Goal: Check status: Check status

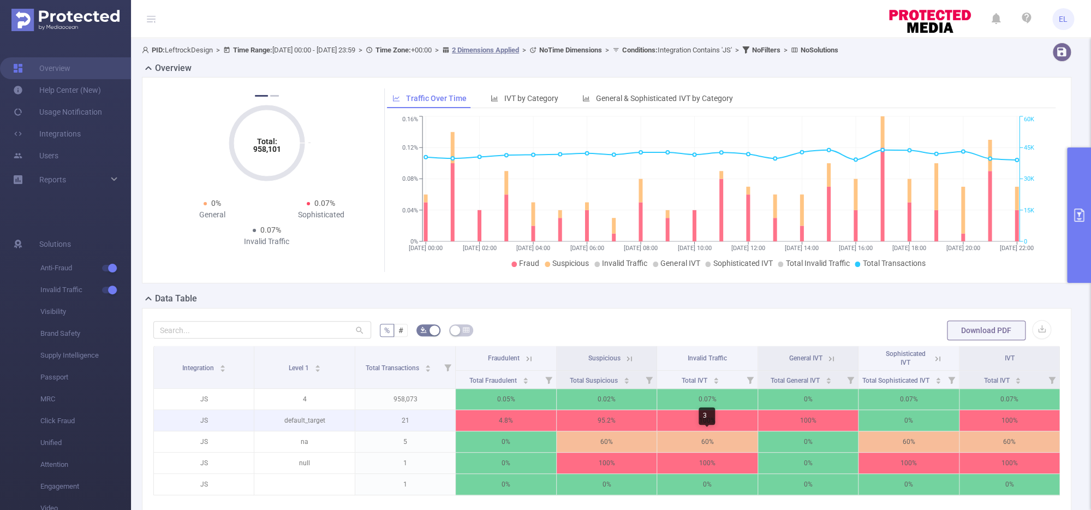
click at [560, 412] on p "95.2%" at bounding box center [607, 420] width 100 height 21
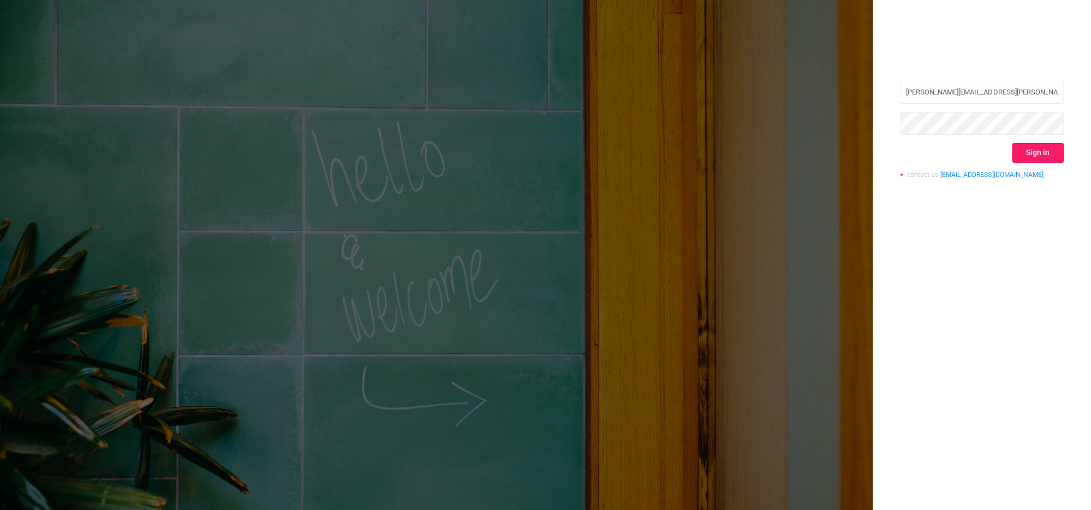
click at [1028, 162] on button "Sign in" at bounding box center [1038, 153] width 52 height 20
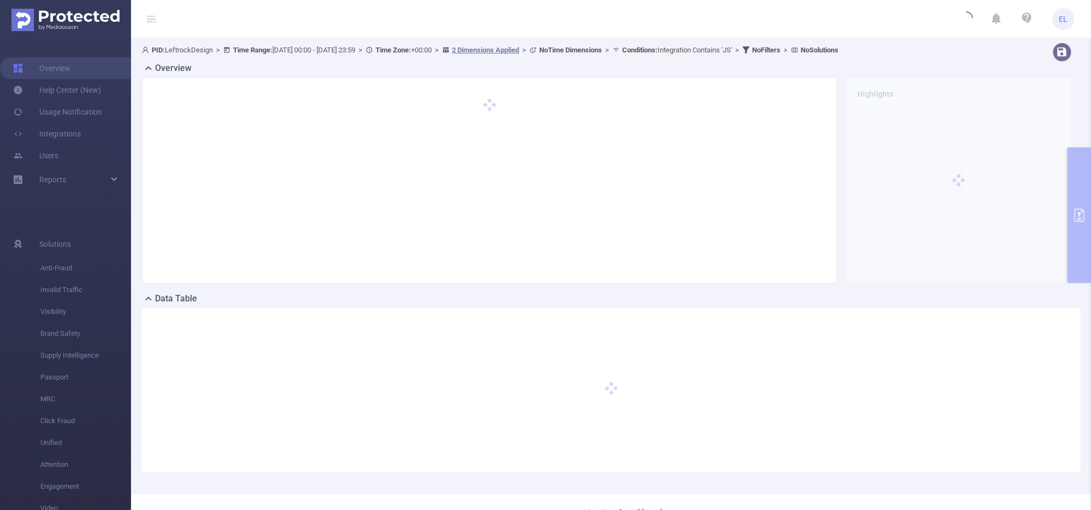
scroll to position [29, 0]
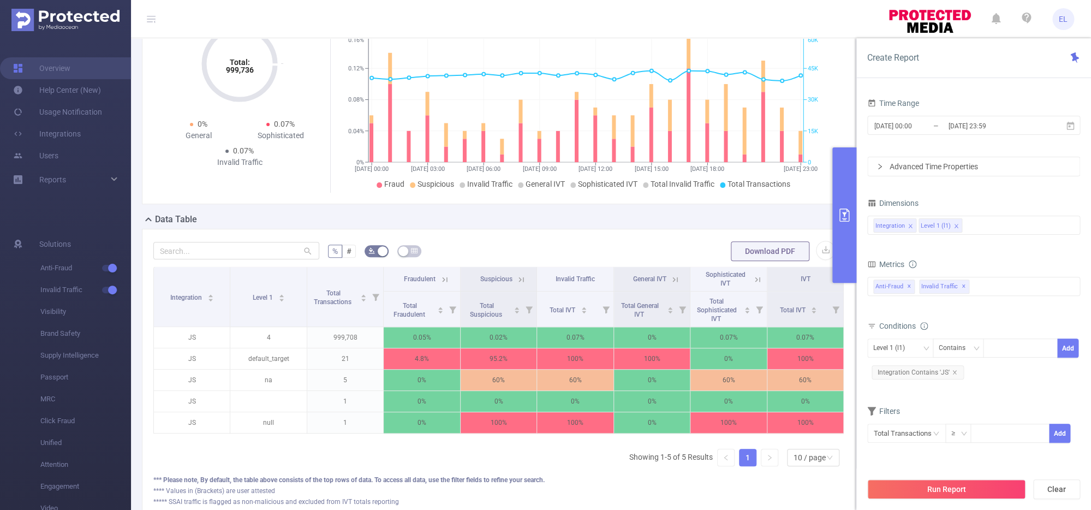
scroll to position [50, 0]
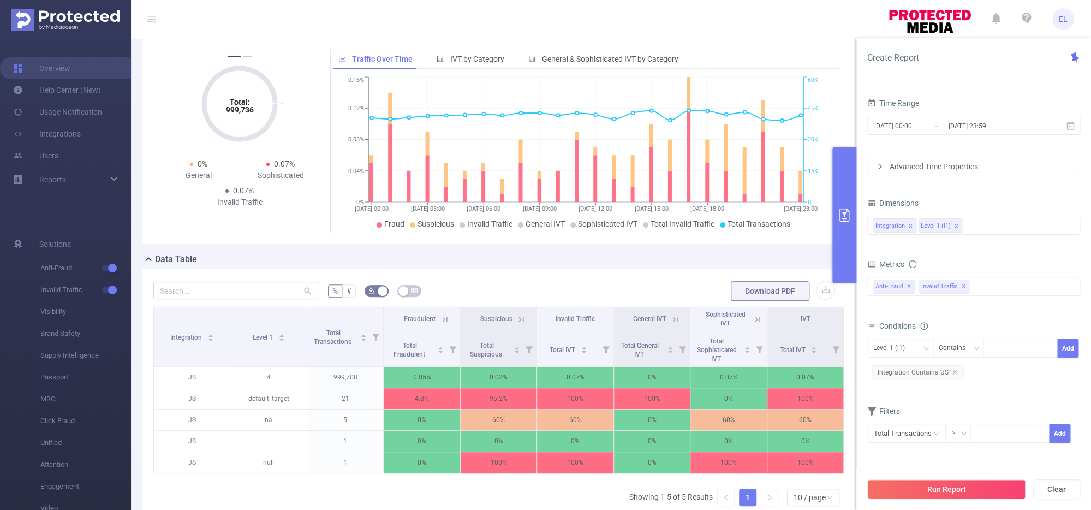
click at [524, 317] on icon at bounding box center [521, 319] width 5 height 5
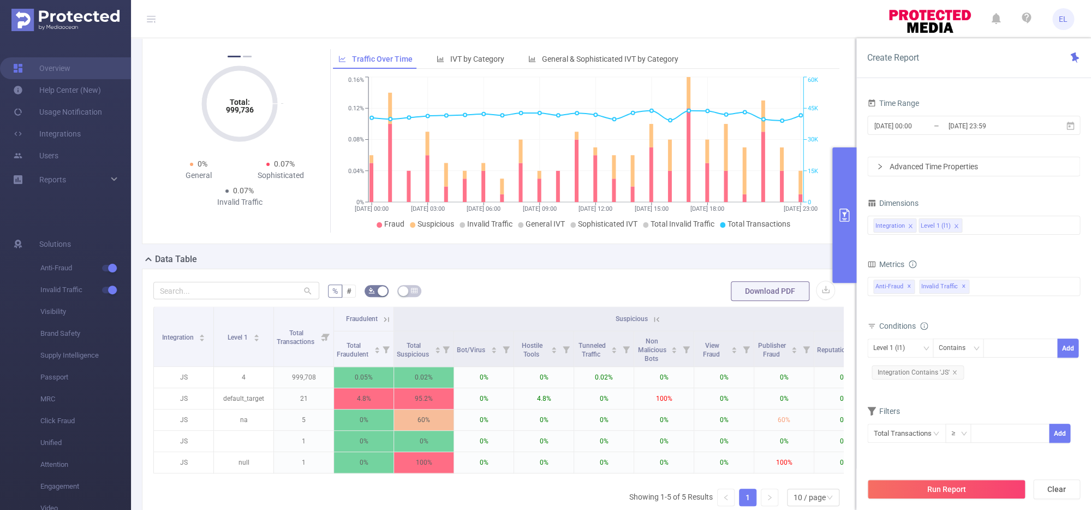
click at [660, 321] on icon at bounding box center [657, 319] width 10 height 10
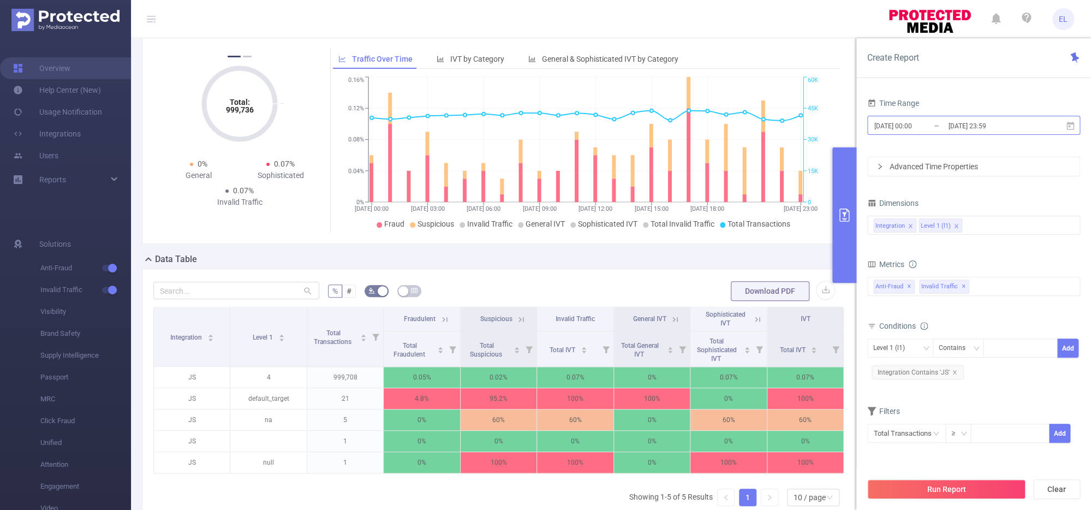
click at [907, 128] on input "[DATE] 00:00" at bounding box center [918, 125] width 88 height 15
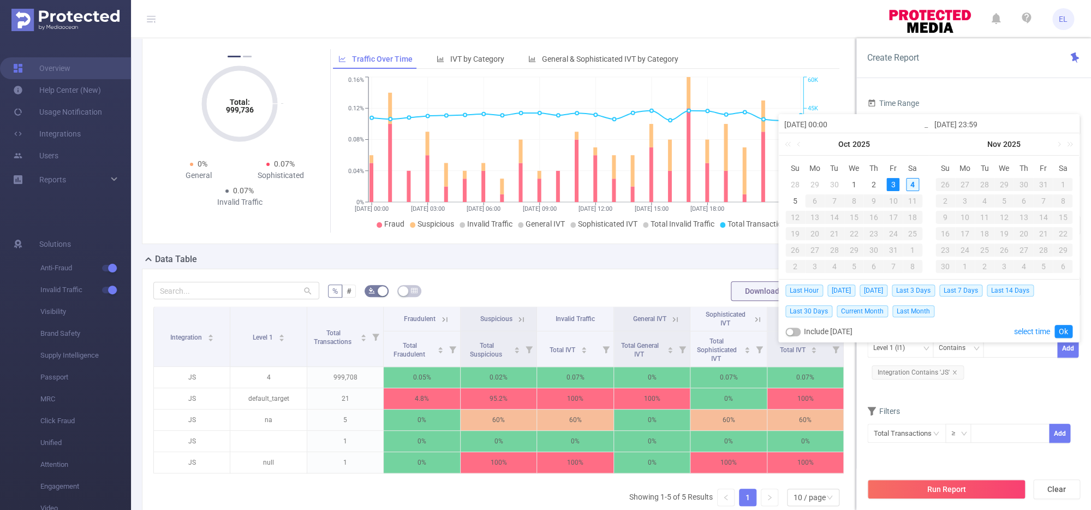
click at [910, 183] on div "4" at bounding box center [912, 184] width 13 height 13
type input "[DATE] 00:00"
type input "[DATE] 23:59"
type input "[DATE] 00:00"
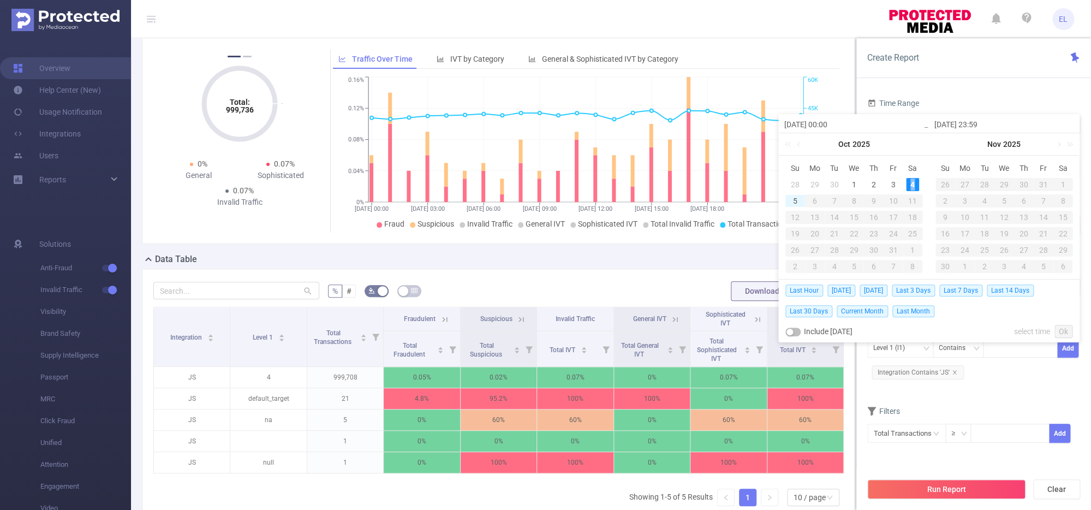
type input "[DATE] 23:59"
click at [1064, 328] on link "Ok" at bounding box center [1064, 331] width 18 height 13
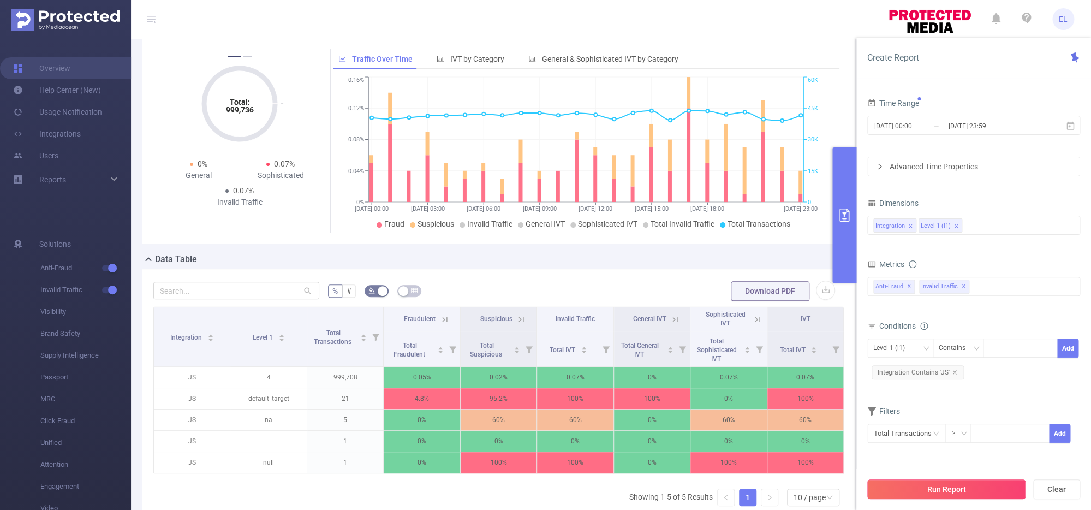
click at [938, 489] on button "Run Report" at bounding box center [947, 489] width 158 height 20
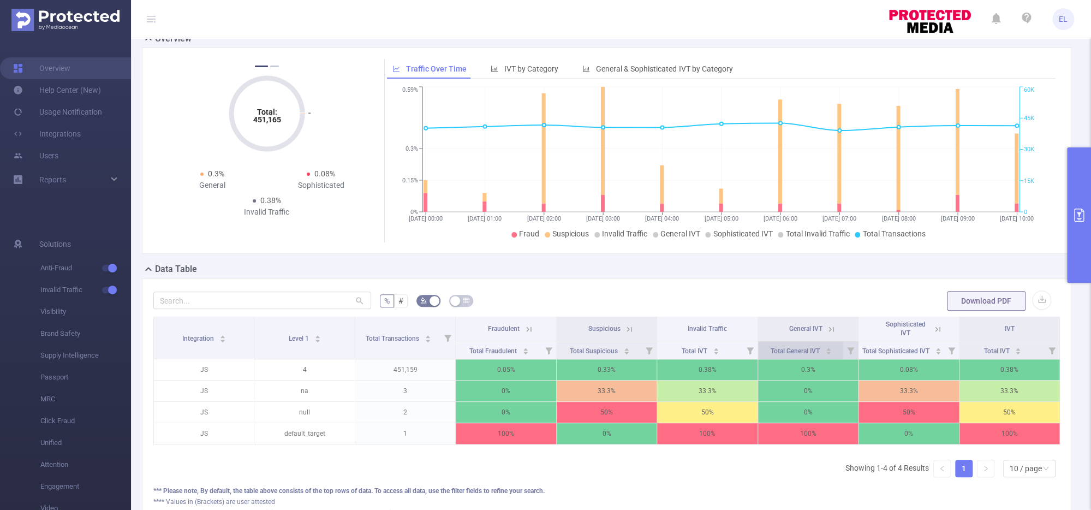
scroll to position [0, 2]
click at [936, 327] on icon at bounding box center [936, 329] width 10 height 10
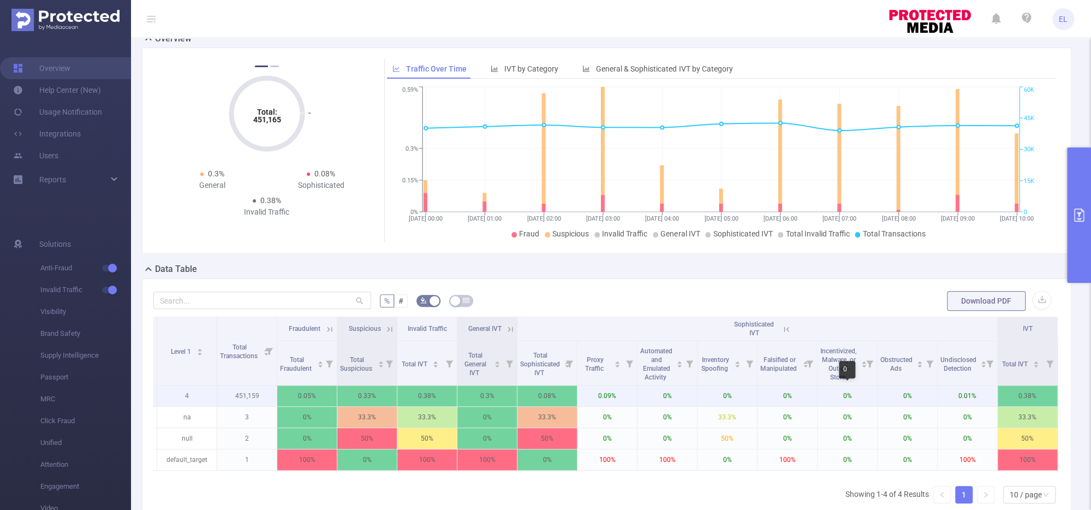
scroll to position [0, 0]
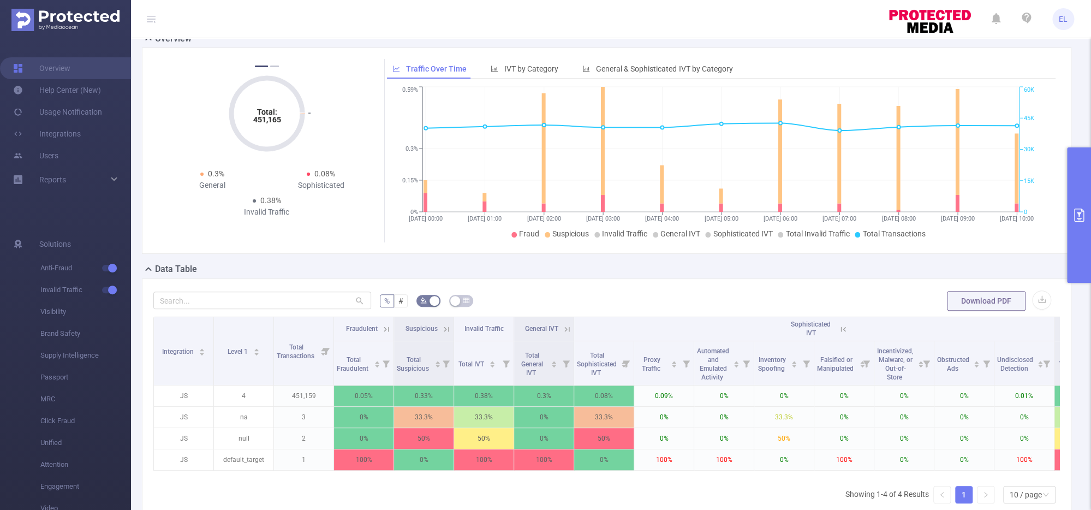
click at [568, 327] on icon at bounding box center [567, 329] width 10 height 10
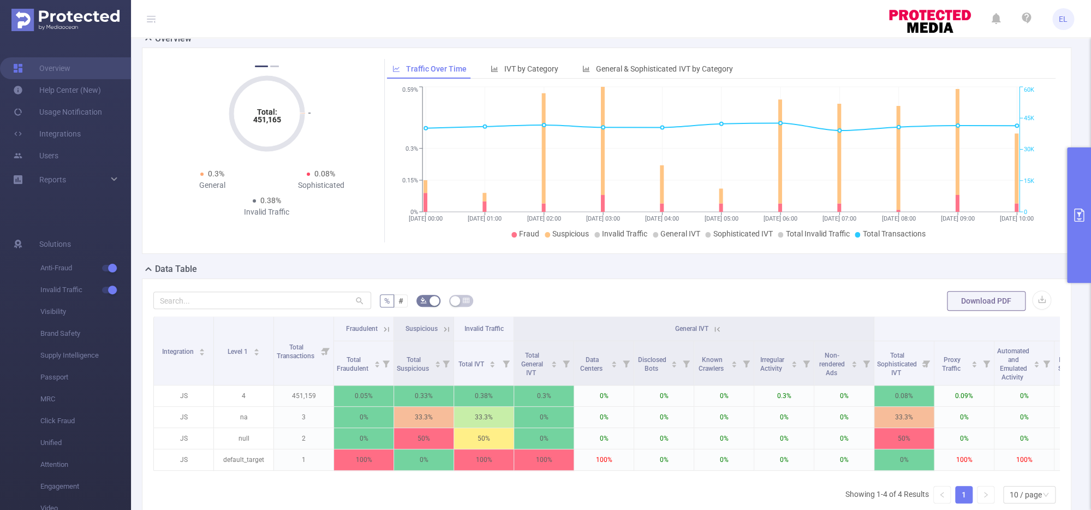
click at [446, 325] on icon at bounding box center [447, 329] width 10 height 10
